Goal: Complete application form: Complete application form

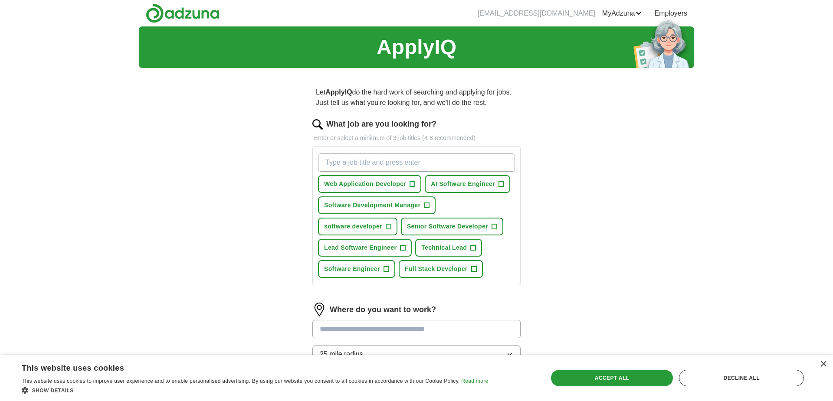
click at [412, 186] on span "+" at bounding box center [412, 184] width 5 height 7
click at [390, 229] on span "+" at bounding box center [388, 226] width 5 height 7
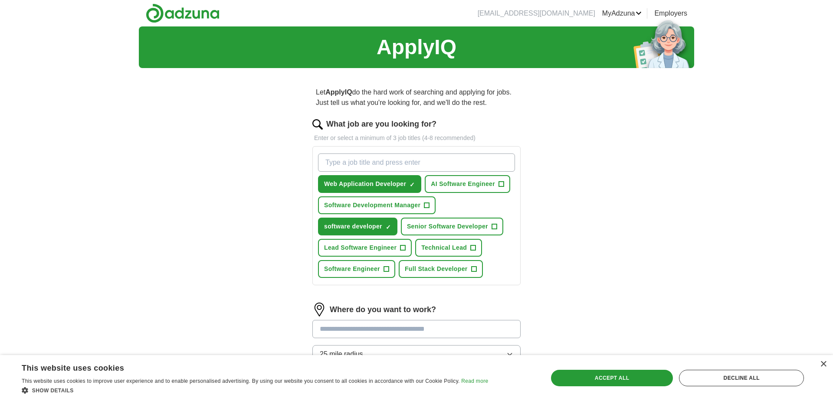
click at [493, 227] on span "+" at bounding box center [493, 226] width 5 height 7
click at [473, 249] on span "+" at bounding box center [473, 248] width 5 height 7
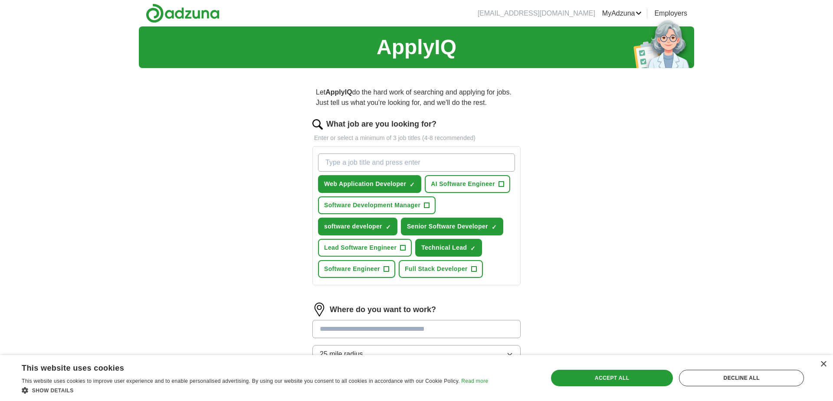
click at [387, 270] on span "+" at bounding box center [385, 269] width 5 height 7
click at [475, 272] on span "+" at bounding box center [473, 269] width 5 height 7
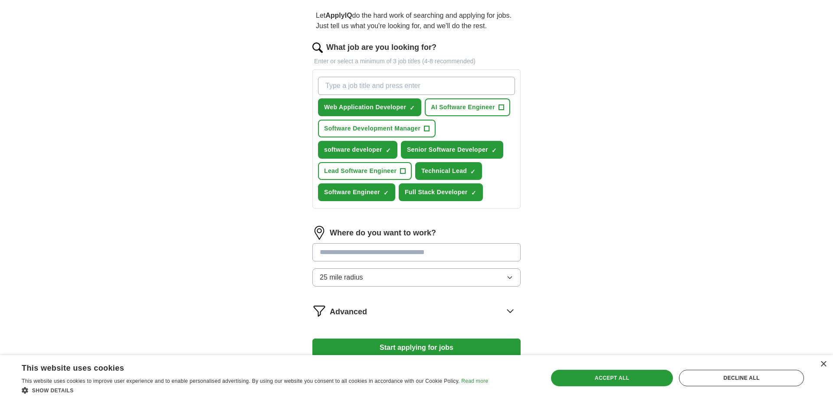
scroll to position [88, 0]
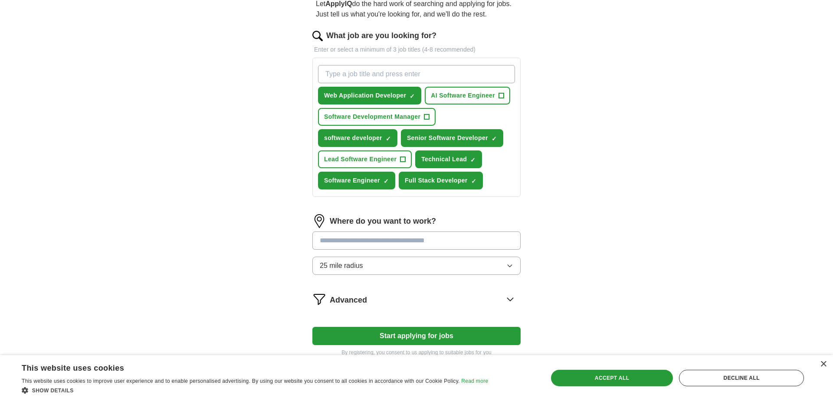
click at [401, 244] on input at bounding box center [416, 241] width 208 height 18
type input "********"
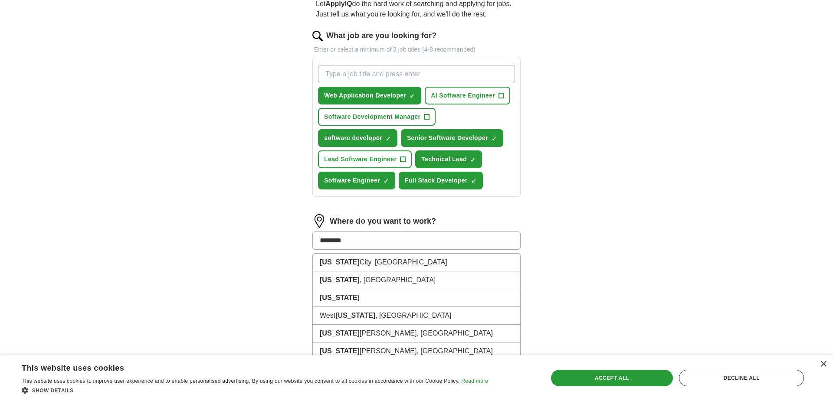
scroll to position [88, 0]
click at [367, 261] on li "[US_STATE][GEOGRAPHIC_DATA], [GEOGRAPHIC_DATA]" at bounding box center [416, 263] width 207 height 18
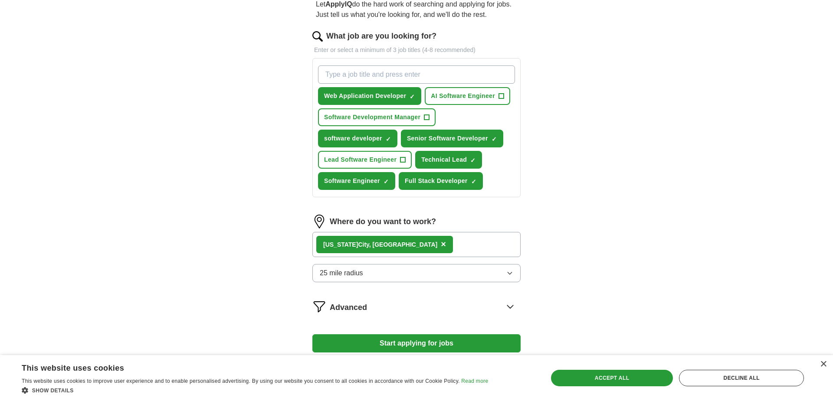
click at [376, 273] on button "25 mile radius" at bounding box center [416, 273] width 208 height 18
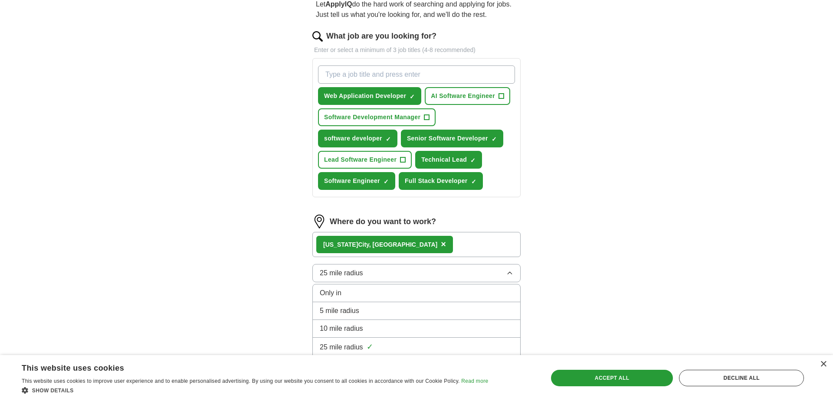
click at [557, 238] on div "ApplyIQ Let ApplyIQ do the hard work of searching and applying for jobs. Just t…" at bounding box center [416, 157] width 555 height 438
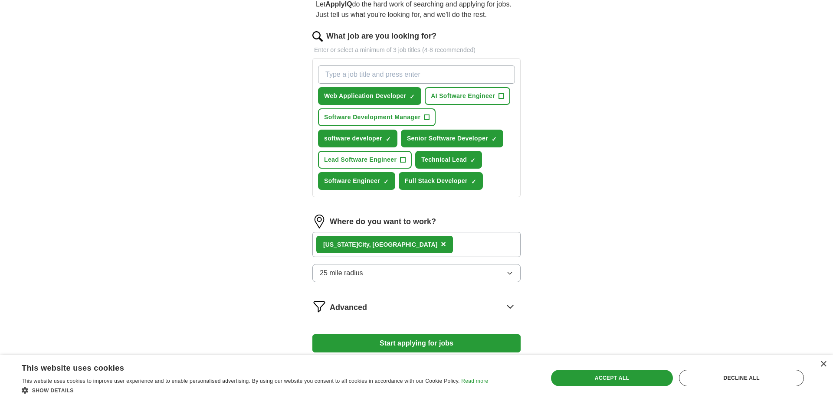
click at [429, 248] on div "[US_STATE][GEOGRAPHIC_DATA], [GEOGRAPHIC_DATA] ×" at bounding box center [416, 244] width 208 height 25
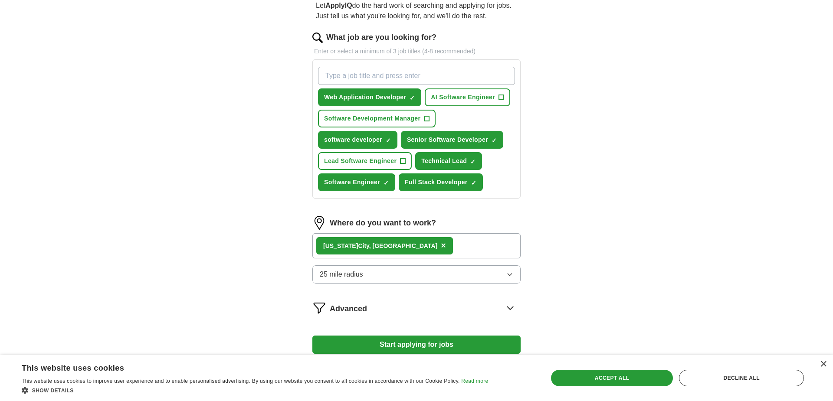
click at [417, 249] on div "[US_STATE][GEOGRAPHIC_DATA], [GEOGRAPHIC_DATA] ×" at bounding box center [416, 245] width 208 height 25
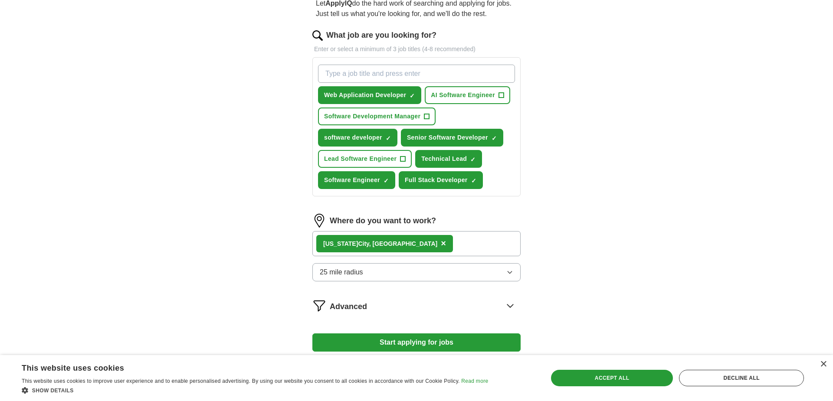
click at [404, 249] on div "[US_STATE][GEOGRAPHIC_DATA], [GEOGRAPHIC_DATA] ×" at bounding box center [416, 243] width 208 height 25
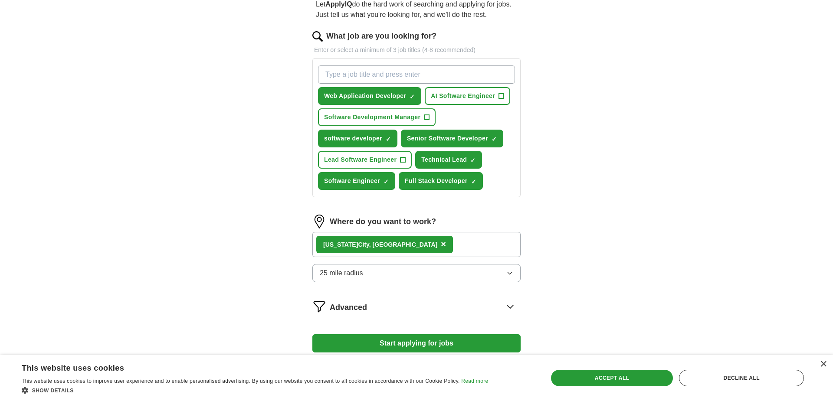
click at [404, 249] on div "[US_STATE][GEOGRAPHIC_DATA], [GEOGRAPHIC_DATA] ×" at bounding box center [416, 244] width 208 height 25
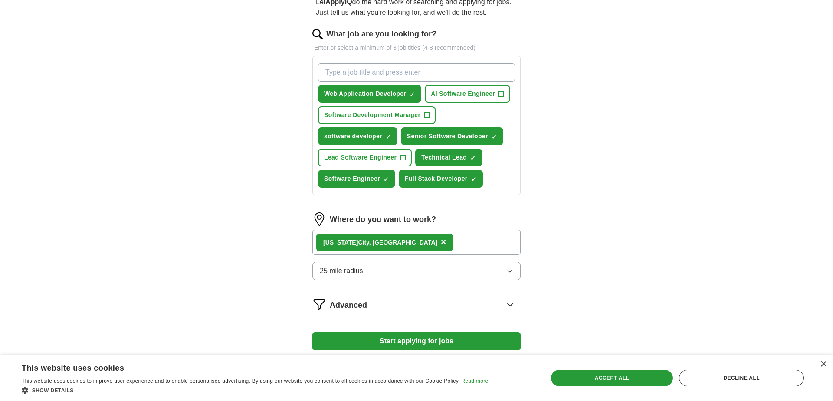
scroll to position [89, 0]
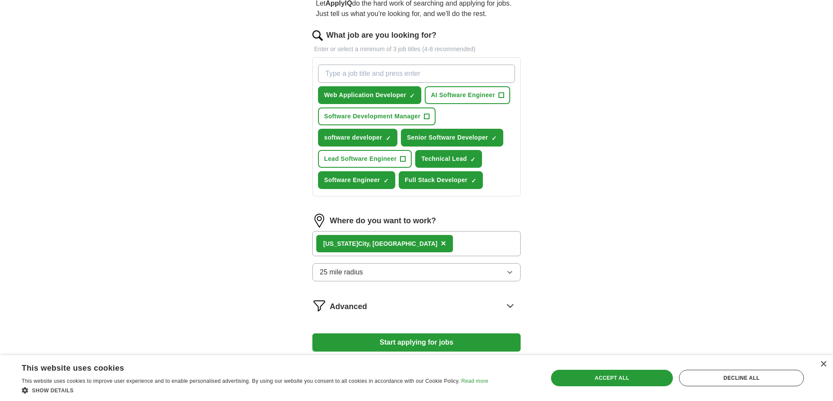
click at [404, 248] on div "[US_STATE][GEOGRAPHIC_DATA], [GEOGRAPHIC_DATA] ×" at bounding box center [416, 243] width 208 height 25
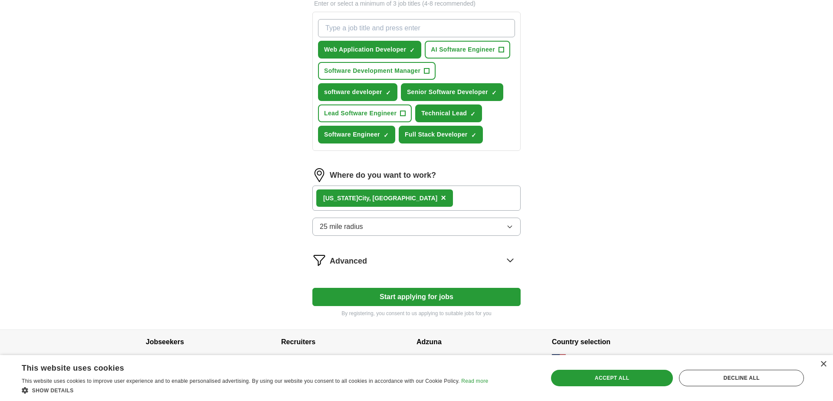
scroll to position [142, 0]
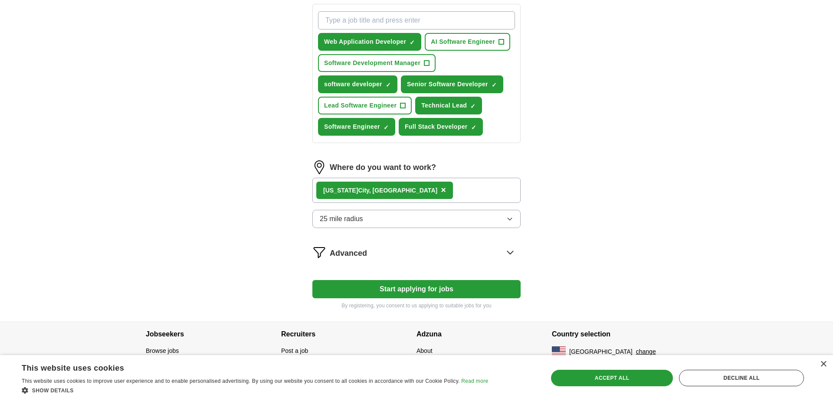
click at [372, 212] on button "25 mile radius" at bounding box center [416, 219] width 208 height 18
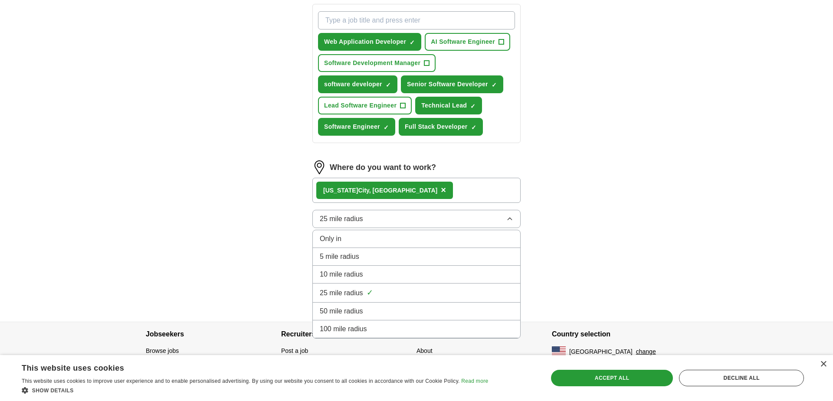
click at [372, 218] on button "25 mile radius" at bounding box center [416, 219] width 208 height 18
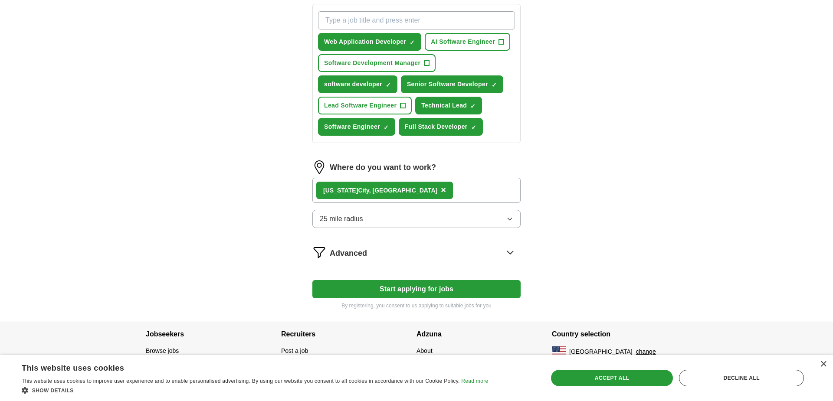
click at [421, 195] on div "[US_STATE][GEOGRAPHIC_DATA], [GEOGRAPHIC_DATA] ×" at bounding box center [416, 190] width 208 height 25
click at [420, 255] on div "Advanced" at bounding box center [425, 252] width 191 height 14
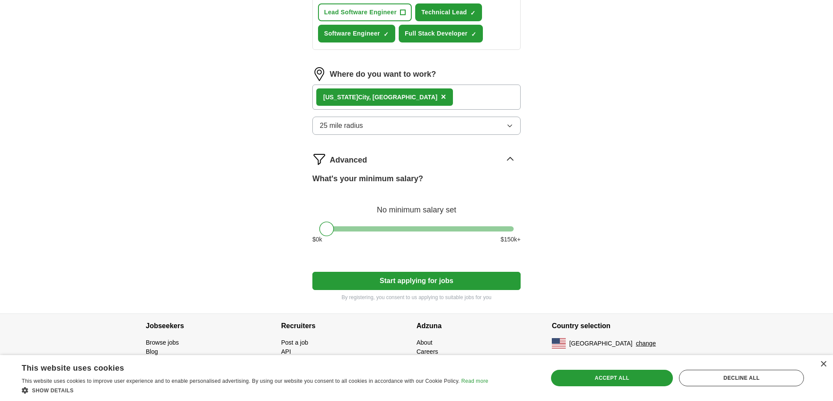
scroll to position [236, 0]
drag, startPoint x: 327, startPoint y: 230, endPoint x: 541, endPoint y: 232, distance: 214.3
click at [541, 232] on div "Let ApplyIQ do the hard work of searching and applying for jobs. Just tell us w…" at bounding box center [417, 77] width 278 height 474
click at [438, 278] on button "Start applying for jobs" at bounding box center [416, 281] width 208 height 18
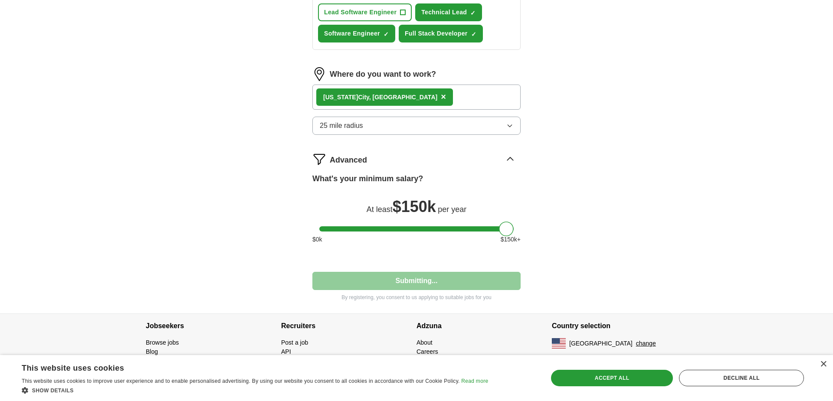
scroll to position [30, 0]
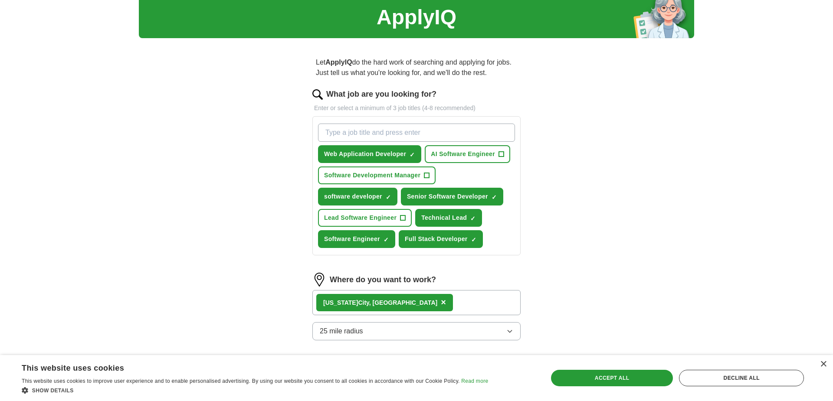
select select "**"
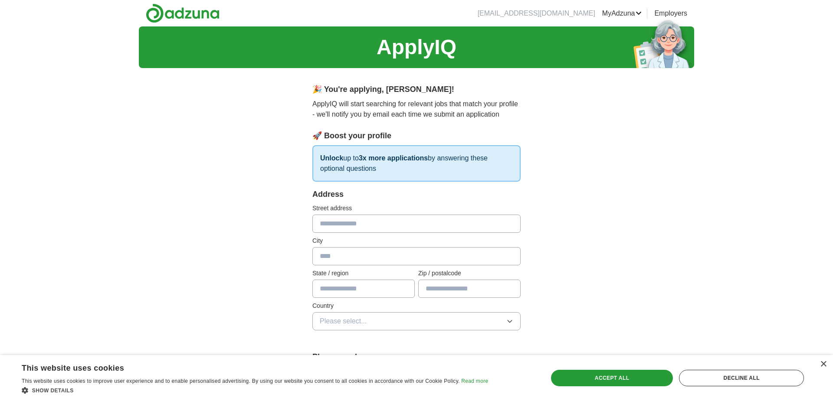
scroll to position [0, 0]
